Goal: Navigation & Orientation: Find specific page/section

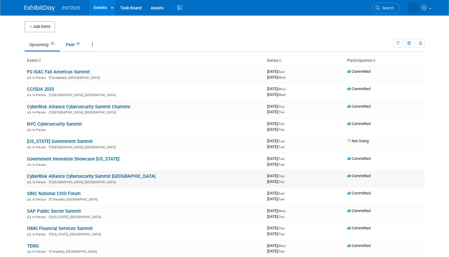
click at [102, 175] on link "CyberRisk Alliance Cybersecurity Summit [GEOGRAPHIC_DATA]" at bounding box center [91, 175] width 128 height 5
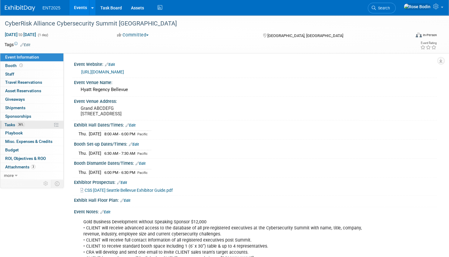
click at [44, 123] on link "36% Tasks 36%" at bounding box center [31, 125] width 63 height 8
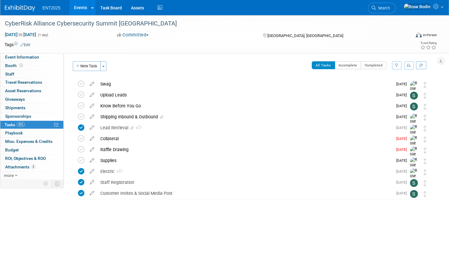
click at [408, 66] on icon "button" at bounding box center [409, 65] width 4 height 4
click at [391, 91] on link "By Due Date" at bounding box center [391, 93] width 43 height 8
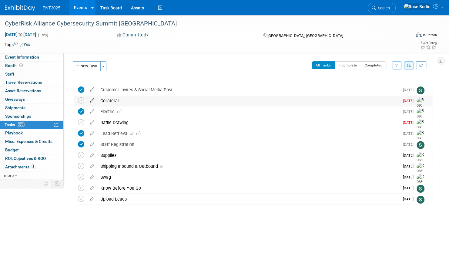
click at [92, 99] on icon at bounding box center [92, 99] width 11 height 8
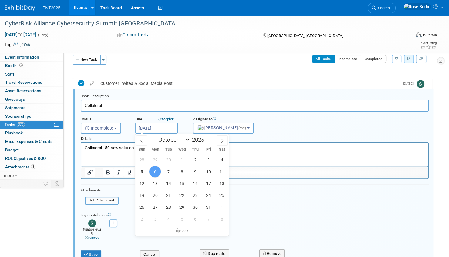
click at [159, 127] on input "Oct 6, 2025" at bounding box center [156, 127] width 42 height 11
click at [155, 181] on span "13" at bounding box center [155, 183] width 12 height 12
type input "Oct 13, 2025"
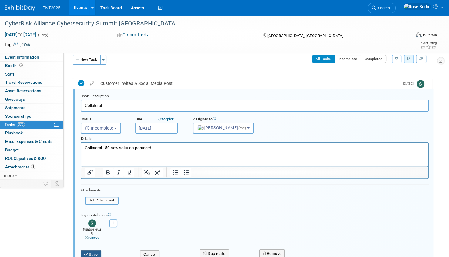
click at [92, 250] on button "Save" at bounding box center [91, 254] width 21 height 8
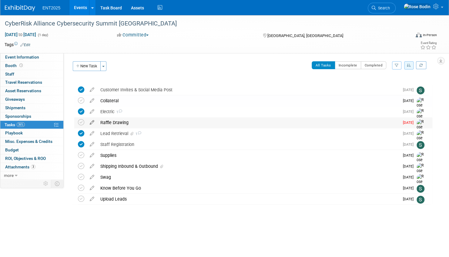
click at [91, 121] on icon at bounding box center [92, 121] width 11 height 8
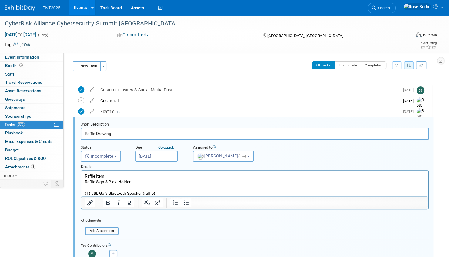
scroll to position [28, 0]
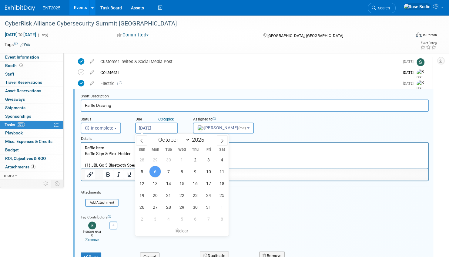
click at [157, 127] on input "Oct 6, 2025" at bounding box center [156, 127] width 42 height 11
click at [156, 182] on span "13" at bounding box center [155, 183] width 12 height 12
type input "Oct 13, 2025"
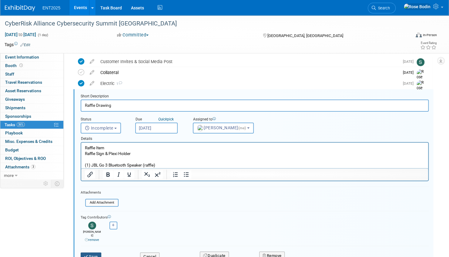
click at [91, 252] on button "Save" at bounding box center [91, 256] width 21 height 8
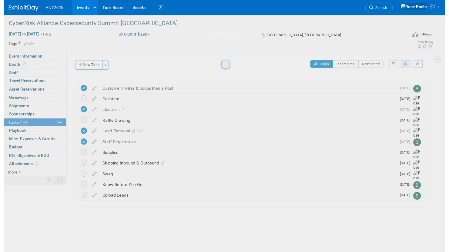
scroll to position [0, 0]
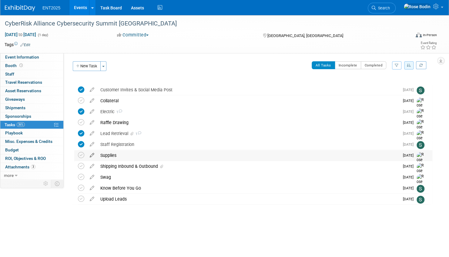
click at [92, 154] on icon at bounding box center [92, 154] width 11 height 8
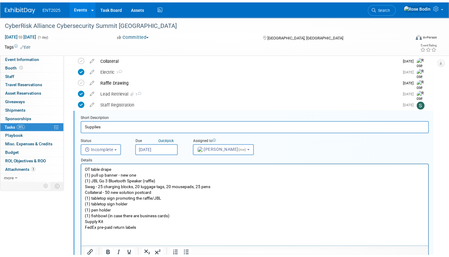
scroll to position [61, 0]
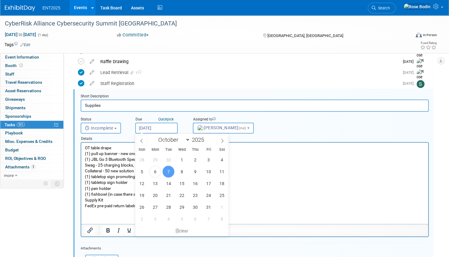
click at [167, 127] on input "Oct 7, 2025" at bounding box center [156, 127] width 42 height 11
click at [155, 182] on span "13" at bounding box center [155, 183] width 12 height 12
type input "Oct 13, 2025"
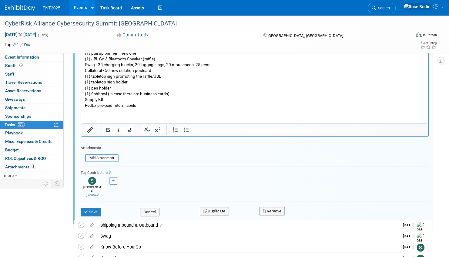
scroll to position [182, 0]
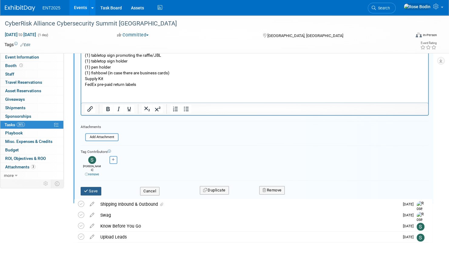
click at [97, 187] on button "Save" at bounding box center [91, 191] width 21 height 8
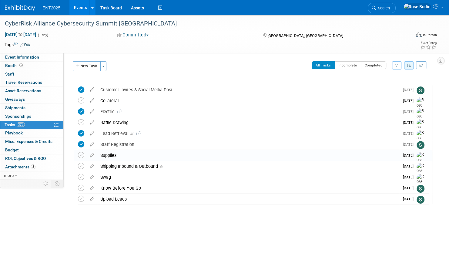
scroll to position [0, 0]
click at [82, 7] on link "Events" at bounding box center [80, 7] width 22 height 15
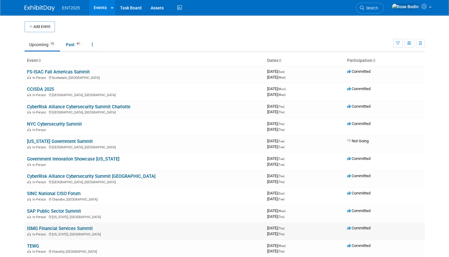
click at [82, 227] on link "ISMG Financial Services Summit" at bounding box center [60, 227] width 66 height 5
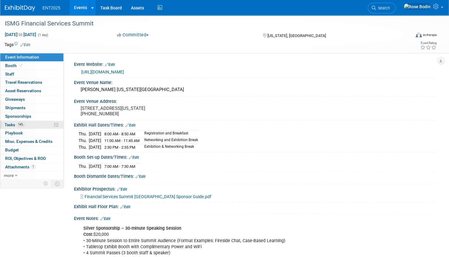
click at [44, 124] on link "14% Tasks 14%" at bounding box center [31, 125] width 63 height 8
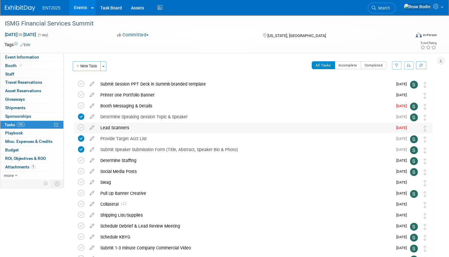
click at [138, 128] on div "Lead Scanners" at bounding box center [244, 127] width 295 height 10
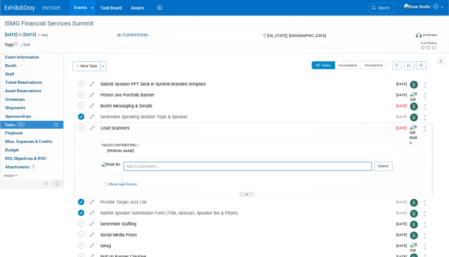
click at [138, 128] on div "Lead Scanners" at bounding box center [245, 128] width 294 height 10
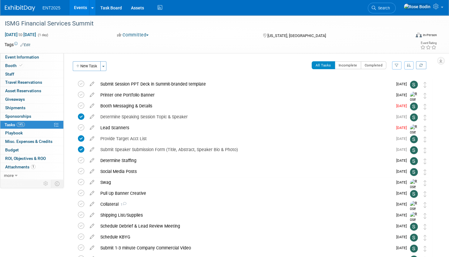
click at [81, 6] on link "Events" at bounding box center [80, 7] width 22 height 15
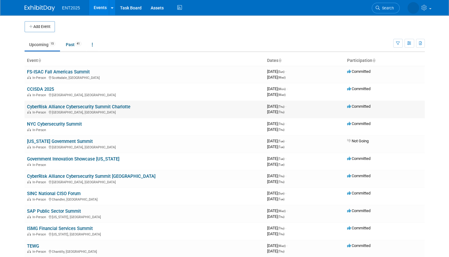
click at [83, 106] on link "CyberRisk Alliance Cybersecurity Summit Charlotte" at bounding box center [78, 106] width 103 height 5
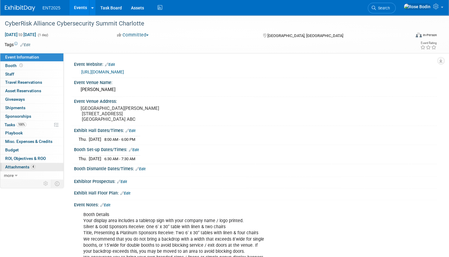
click at [41, 165] on link "4 Attachments 4" at bounding box center [31, 167] width 63 height 8
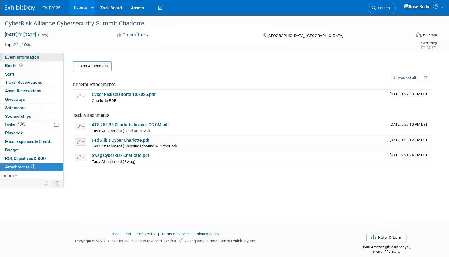
click at [48, 56] on link "Event Information" at bounding box center [31, 57] width 63 height 8
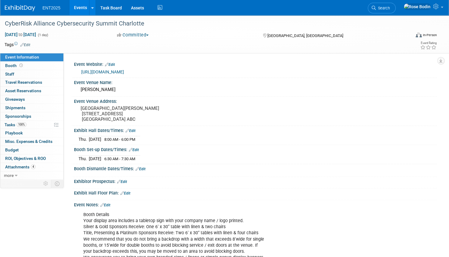
click at [78, 5] on link "Events" at bounding box center [80, 7] width 22 height 15
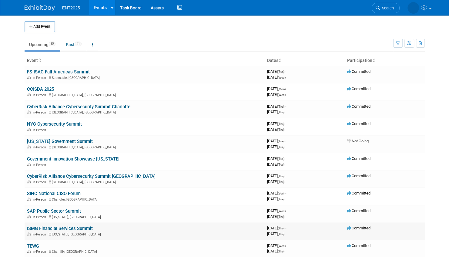
click at [64, 227] on link "ISMG Financial Services Summit" at bounding box center [60, 227] width 66 height 5
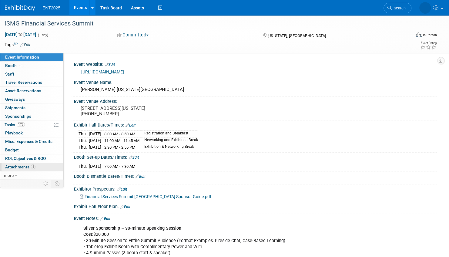
click at [45, 167] on link "1 Attachments 1" at bounding box center [31, 167] width 63 height 8
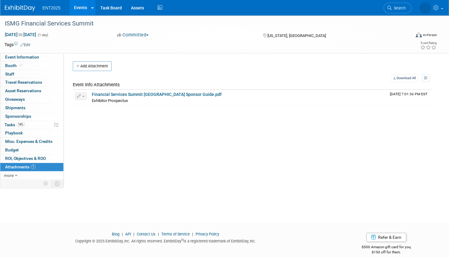
click at [82, 8] on link "Events" at bounding box center [80, 7] width 22 height 15
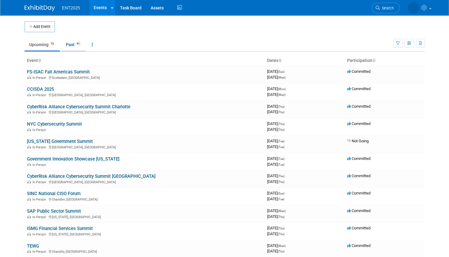
click at [72, 44] on link "Past 41" at bounding box center [73, 45] width 25 height 12
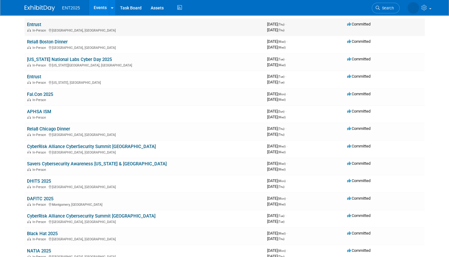
scroll to position [182, 0]
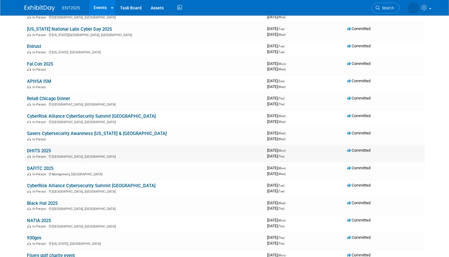
click at [45, 150] on link "DHITS 2025" at bounding box center [39, 150] width 24 height 5
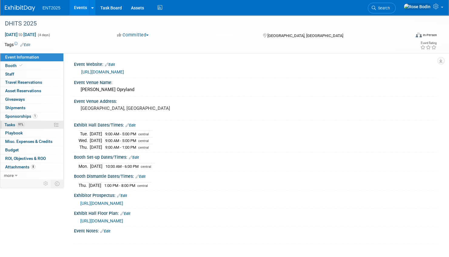
click at [41, 123] on link "91% Tasks 91%" at bounding box center [31, 125] width 63 height 8
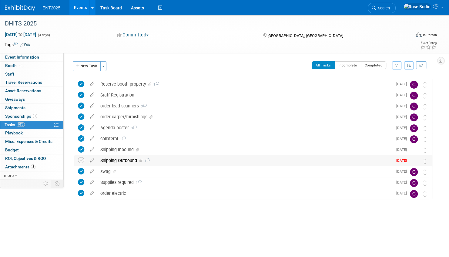
click at [174, 161] on div "Shipping Outbound 1" at bounding box center [244, 160] width 295 height 10
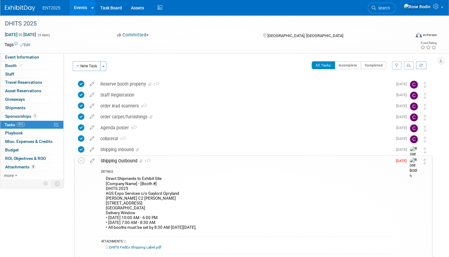
click at [82, 8] on link "Events" at bounding box center [80, 7] width 22 height 15
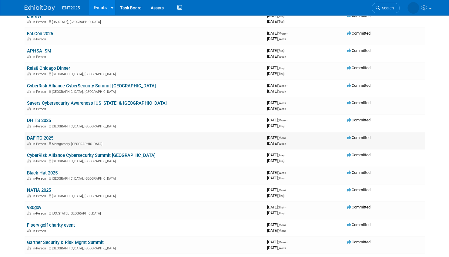
scroll to position [242, 0]
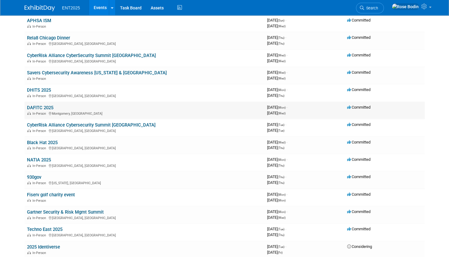
click at [38, 105] on link "DAFITC 2025" at bounding box center [40, 107] width 26 height 5
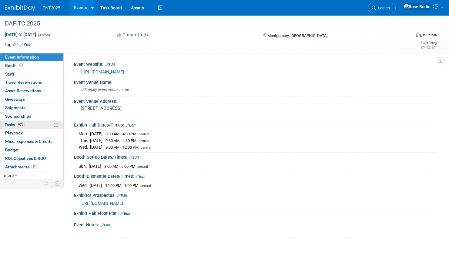
click at [41, 123] on link "90% Tasks 90%" at bounding box center [31, 125] width 63 height 8
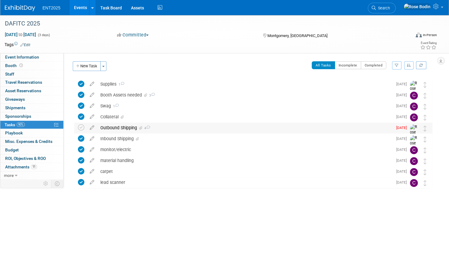
click at [171, 126] on div "Outbound Shipping 4" at bounding box center [244, 127] width 295 height 10
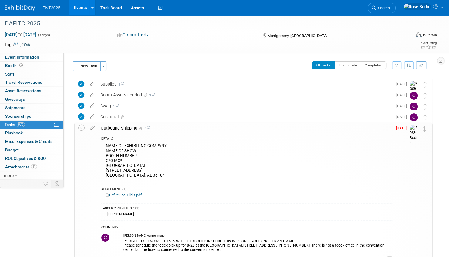
click at [78, 7] on link "Events" at bounding box center [80, 7] width 22 height 15
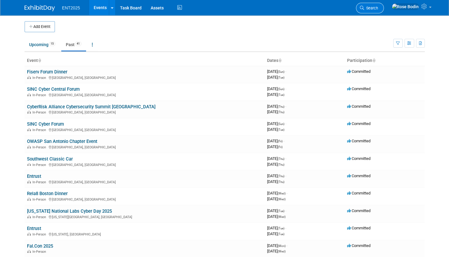
click at [378, 6] on span "Search" at bounding box center [371, 8] width 14 height 5
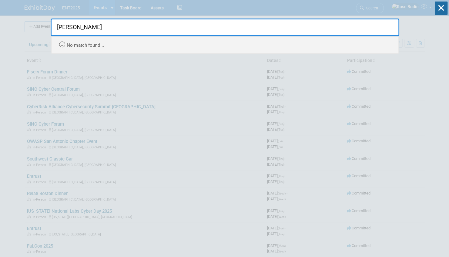
type input "[PERSON_NAME]"
click at [443, 7] on icon at bounding box center [440, 8] width 13 height 13
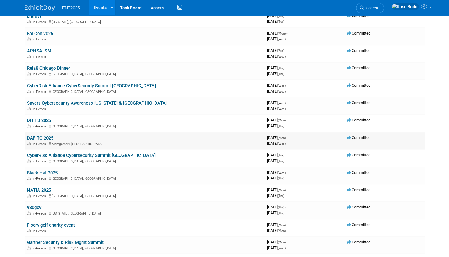
scroll to position [242, 0]
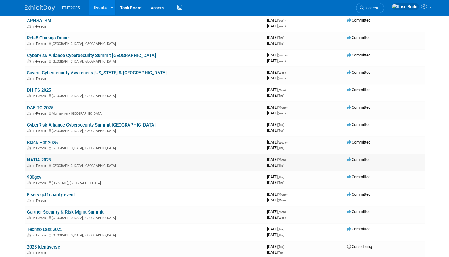
click at [42, 159] on link "NATIA 2025" at bounding box center [39, 159] width 24 height 5
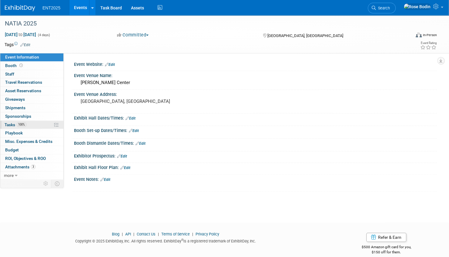
click at [42, 122] on link "100% Tasks 100%" at bounding box center [31, 125] width 63 height 8
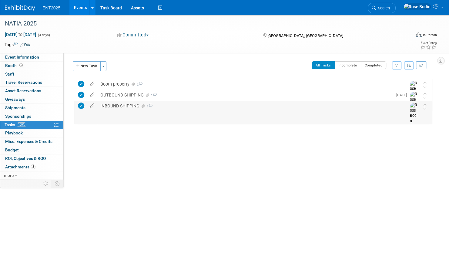
click at [167, 105] on div "INBOUND SHIPPING 1" at bounding box center [247, 106] width 300 height 10
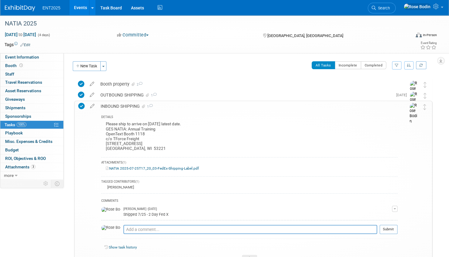
click at [167, 105] on div "INBOUND SHIPPING 1" at bounding box center [248, 106] width 300 height 10
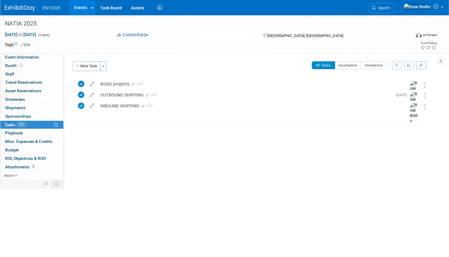
click at [79, 5] on link "Events" at bounding box center [80, 7] width 22 height 15
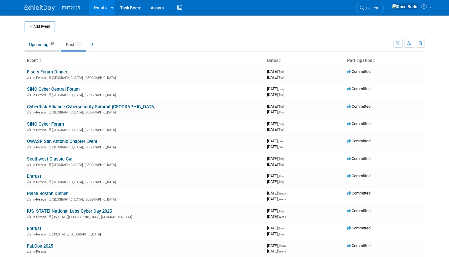
click at [42, 43] on link "Upcoming 15" at bounding box center [42, 45] width 35 height 12
